Goal: Task Accomplishment & Management: Use online tool/utility

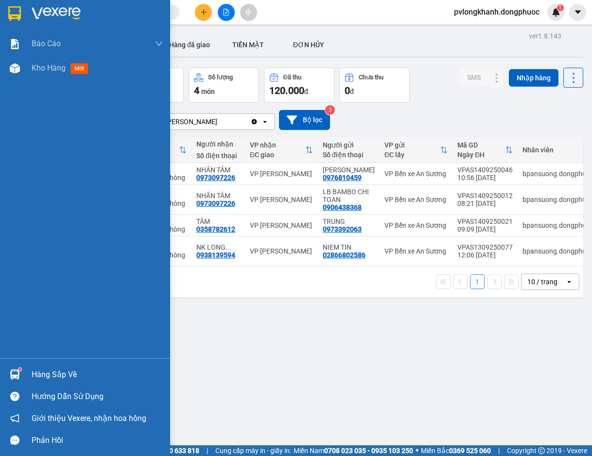
click at [39, 374] on div "Hàng sắp về" at bounding box center [97, 374] width 131 height 15
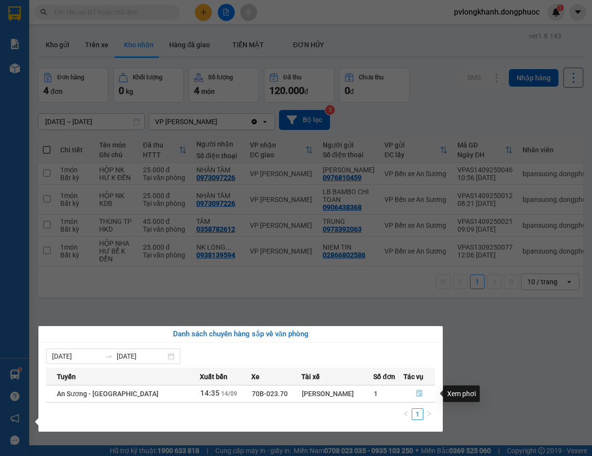
click at [419, 394] on icon "file-done" at bounding box center [420, 393] width 6 height 7
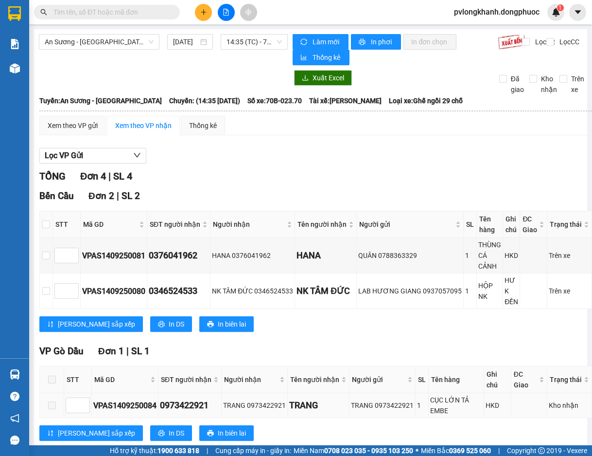
scroll to position [115, 0]
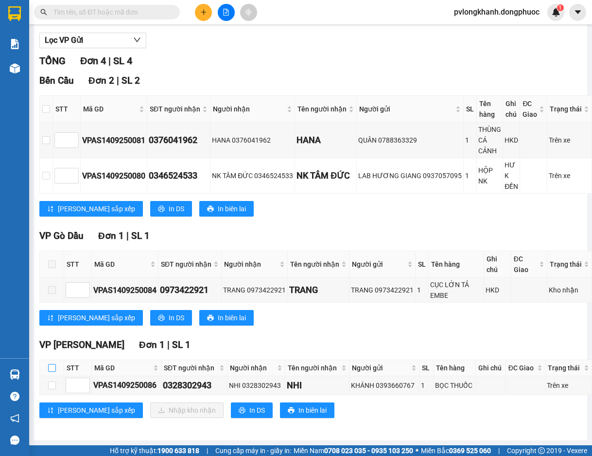
click at [53, 367] on input "checkbox" at bounding box center [52, 368] width 8 height 8
checkbox input "true"
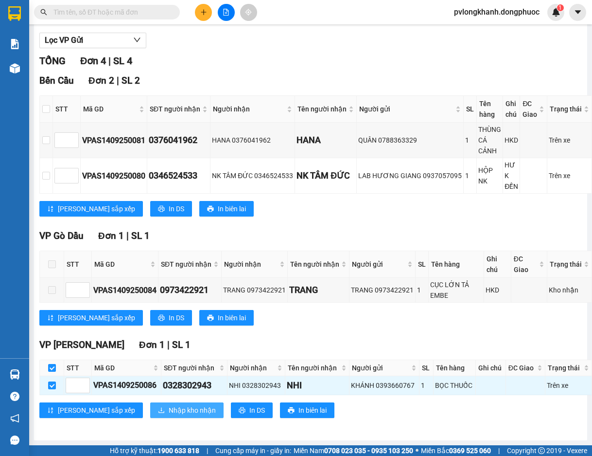
click at [169, 408] on span "Nhập kho nhận" at bounding box center [192, 410] width 47 height 11
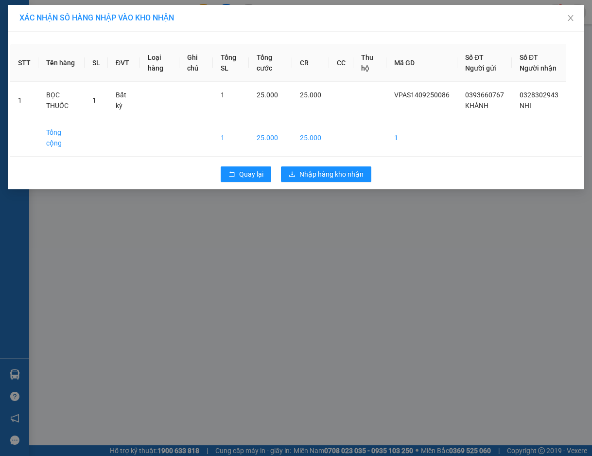
click at [332, 208] on div "XÁC NHẬN SỐ HÀNG NHẬP VÀO KHO NHẬN STT Tên hàng SL ĐVT Loại hàng Ghi chú Tổng S…" at bounding box center [296, 228] width 592 height 456
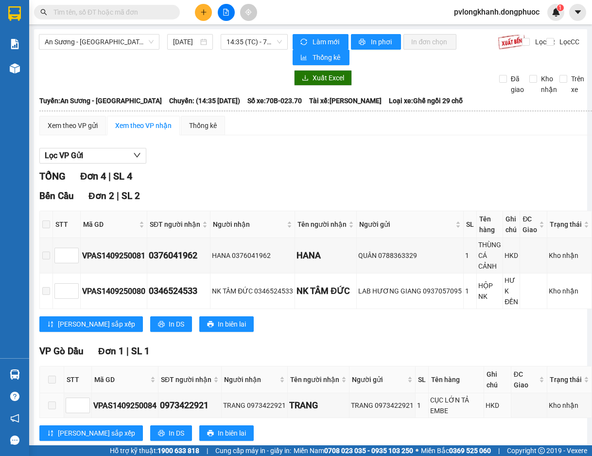
scroll to position [115, 0]
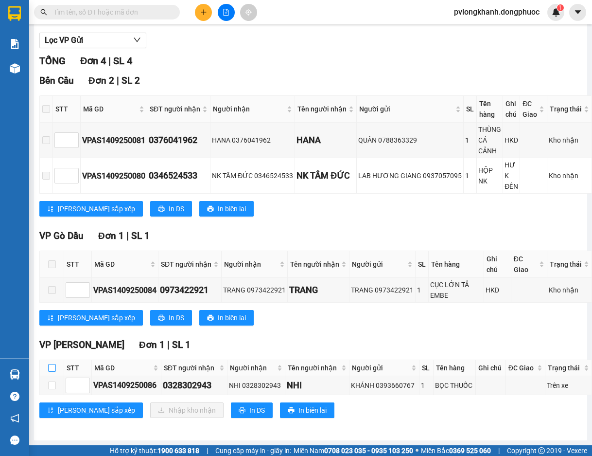
click at [50, 366] on input "checkbox" at bounding box center [52, 368] width 8 height 8
checkbox input "true"
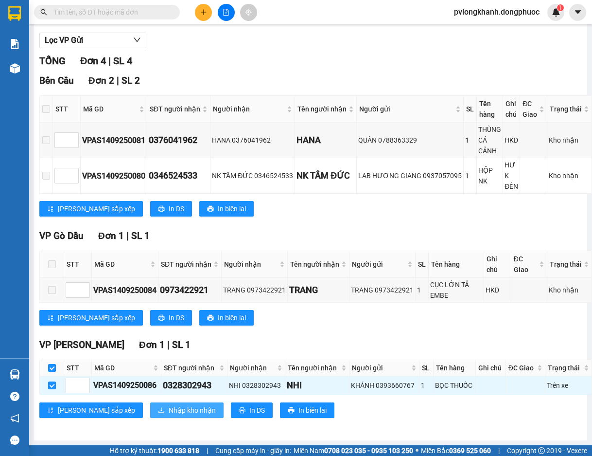
click at [141, 400] on div "VP [GEOGRAPHIC_DATA] 1 | SL 1 STT Mã GD SĐT người nhận Người nhận Tên người nhậ…" at bounding box center [315, 382] width 553 height 88
click at [169, 406] on span "Nhập kho nhận" at bounding box center [192, 410] width 47 height 11
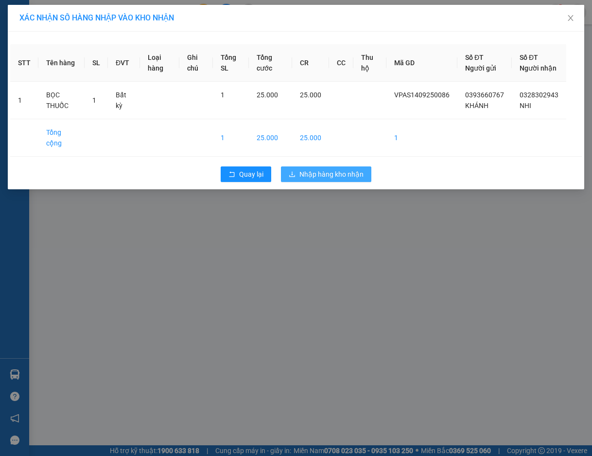
click at [311, 172] on span "Nhập hàng kho nhận" at bounding box center [332, 174] width 64 height 11
